Goal: Information Seeking & Learning: Learn about a topic

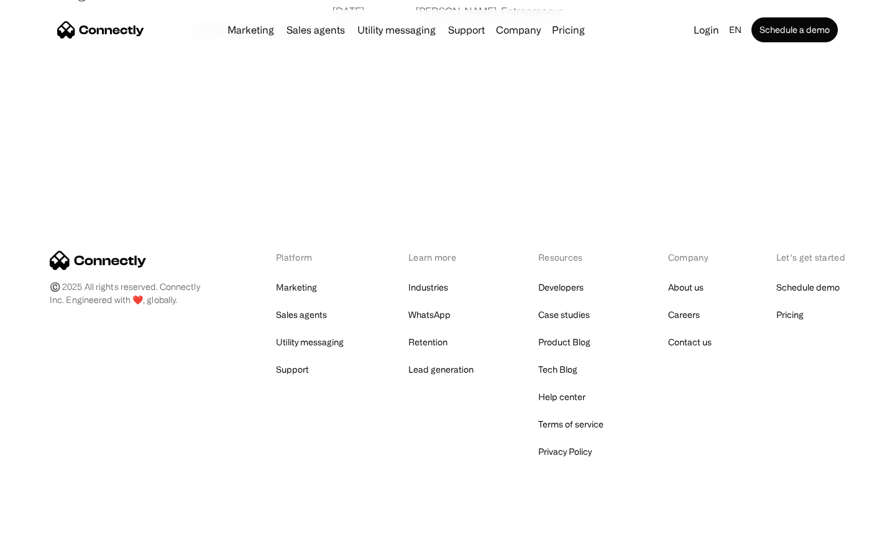
scroll to position [2389, 0]
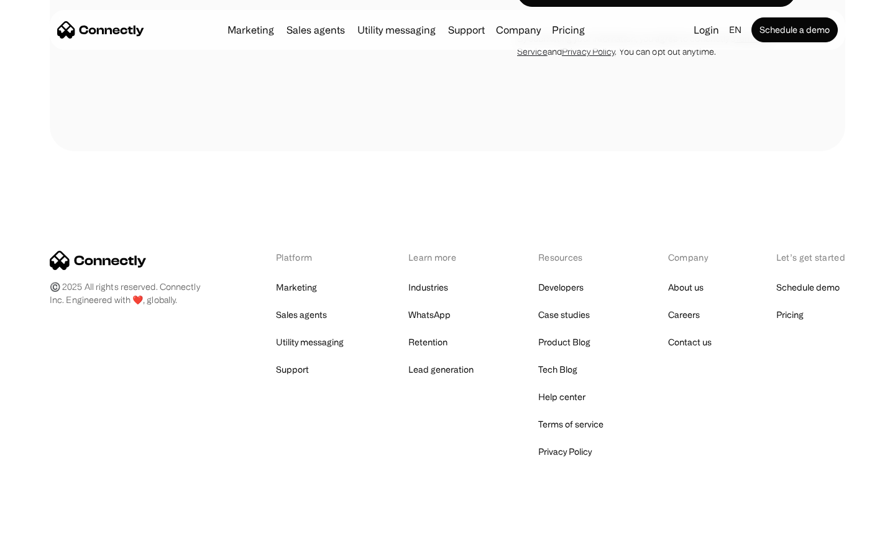
scroll to position [1065, 0]
